Goal: Download file/media

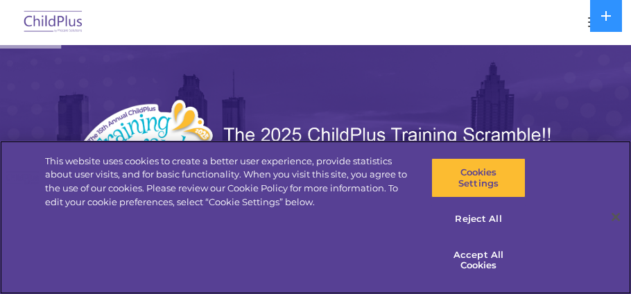
select select "MEDIUM"
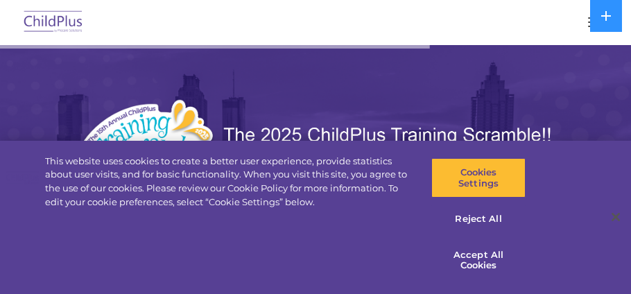
click at [586, 22] on button "button" at bounding box center [595, 22] width 29 height 22
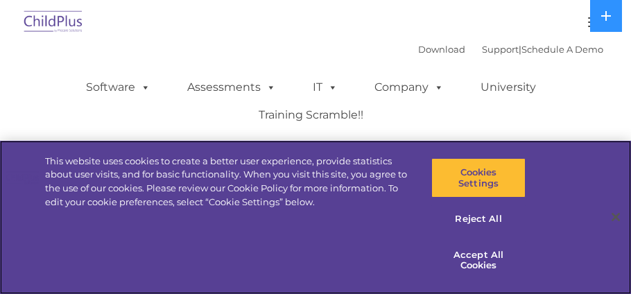
click at [557, 225] on div "This website uses cookies to create a better user experience, provide statistic…" at bounding box center [315, 217] width 631 height 153
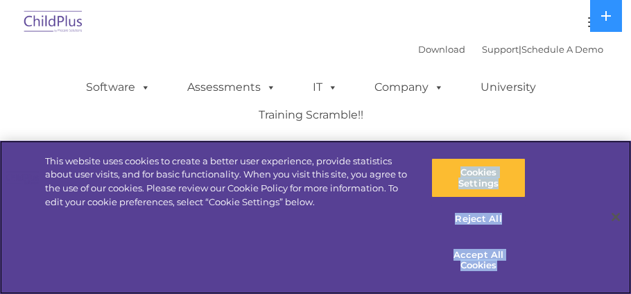
click at [553, 203] on div "This website uses cookies to create a better user experience, provide statistic…" at bounding box center [315, 217] width 631 height 153
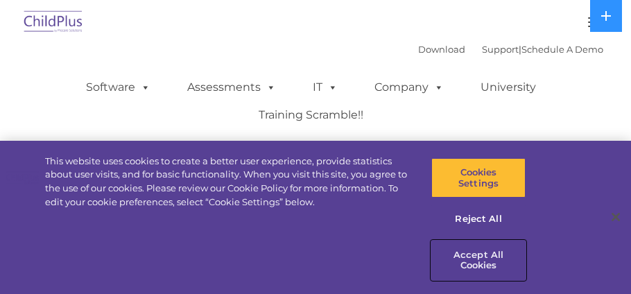
click at [480, 257] on button "Accept All Cookies" at bounding box center [479, 261] width 95 height 40
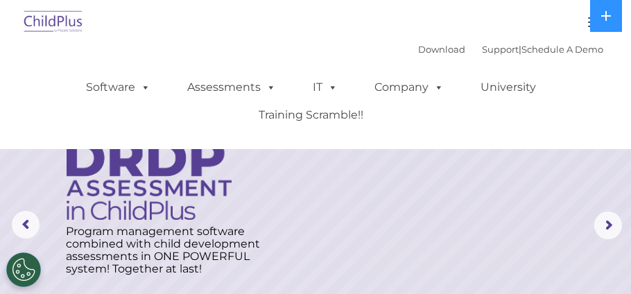
click at [587, 24] on button "button" at bounding box center [595, 22] width 29 height 22
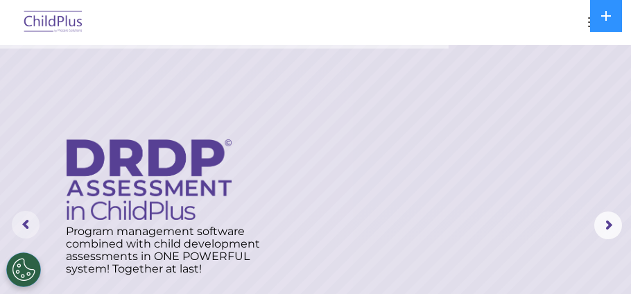
click at [22, 221] on rs-arrow at bounding box center [26, 225] width 28 height 28
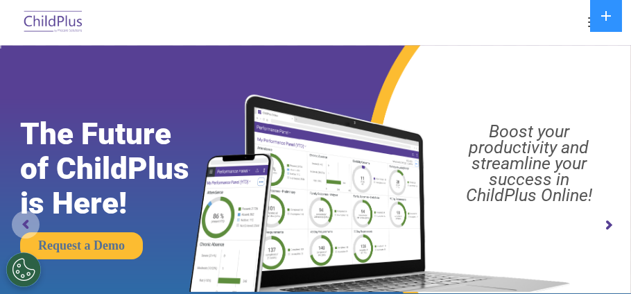
click at [22, 221] on rs-arrow at bounding box center [26, 225] width 28 height 28
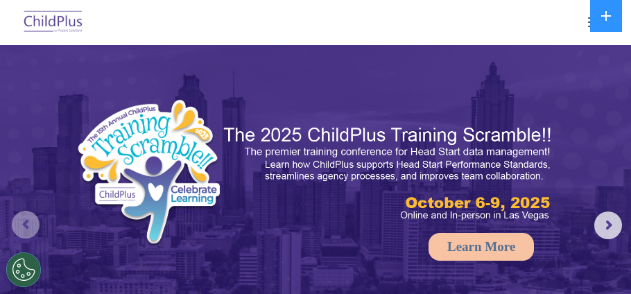
click at [22, 221] on rs-arrow at bounding box center [26, 225] width 28 height 28
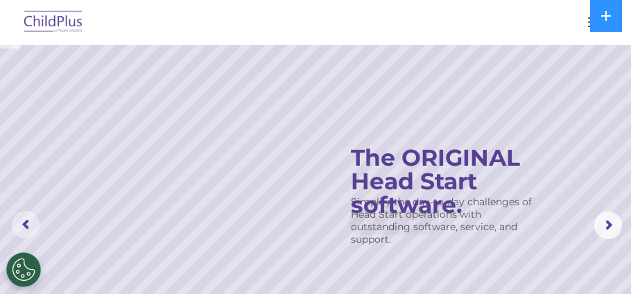
click at [22, 221] on rs-arrow at bounding box center [26, 225] width 28 height 28
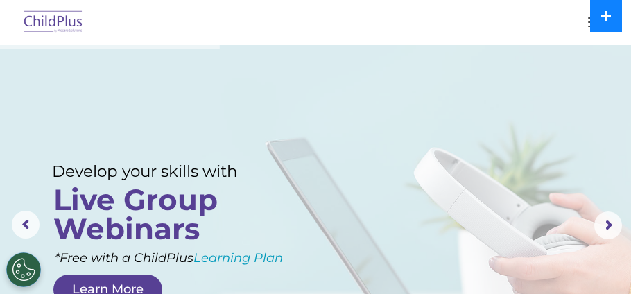
click at [616, 22] on button at bounding box center [607, 16] width 32 height 32
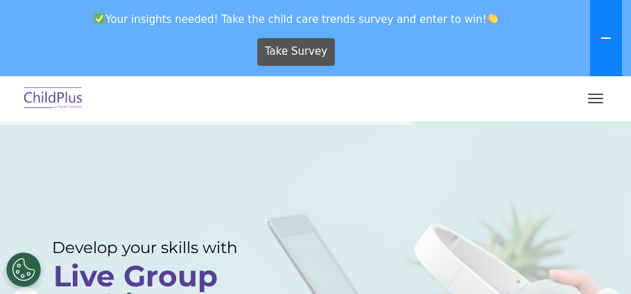
click at [600, 40] on button at bounding box center [607, 38] width 32 height 76
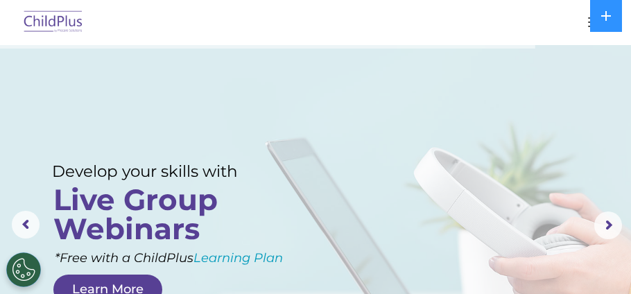
click at [588, 30] on button "button" at bounding box center [595, 22] width 29 height 22
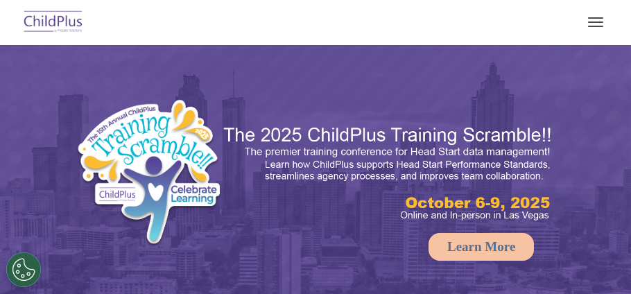
select select "MEDIUM"
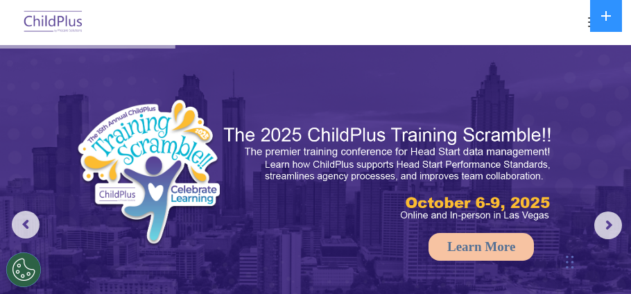
click at [588, 25] on button "button" at bounding box center [595, 22] width 29 height 22
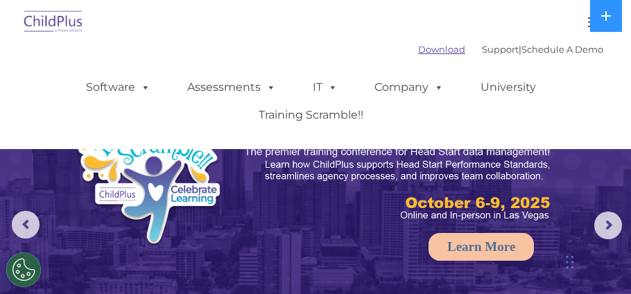
click at [438, 51] on link "Download" at bounding box center [441, 49] width 47 height 11
